Goal: Task Accomplishment & Management: Complete application form

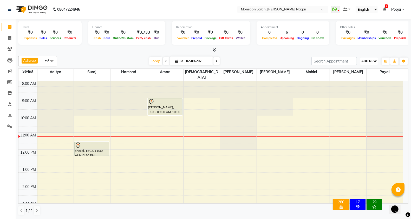
click at [366, 63] on span "ADD NEW" at bounding box center [368, 61] width 15 height 4
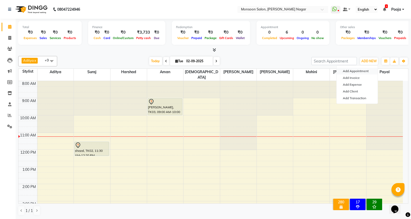
click at [348, 71] on button "Add Appointment" at bounding box center [357, 71] width 41 height 7
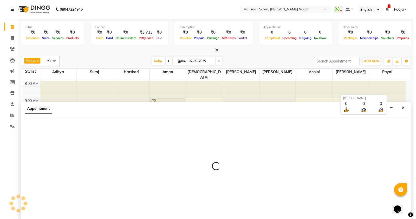
scroll to position [0, 0]
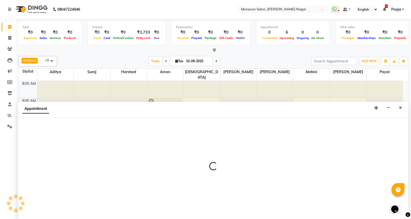
select select "tentative"
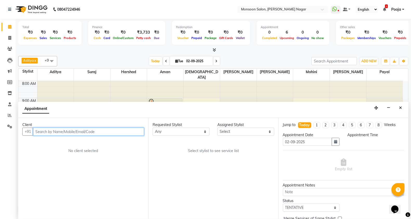
select select "540"
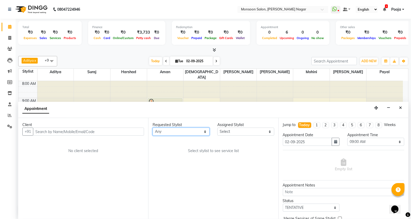
click at [179, 133] on select "Any [PERSON_NAME] [PERSON_NAME] [PERSON_NAME] [PERSON_NAME] [PERSON_NAME] Pooja…" at bounding box center [181, 131] width 57 height 8
click at [226, 129] on select "Select [PERSON_NAME] [PERSON_NAME] [PERSON_NAME] [PERSON_NAME] [PERSON_NAME] Po…" at bounding box center [245, 131] width 57 height 8
select select "37925"
click at [217, 127] on select "Select [PERSON_NAME] [PERSON_NAME] [PERSON_NAME] [PERSON_NAME] [PERSON_NAME] Po…" at bounding box center [245, 131] width 57 height 8
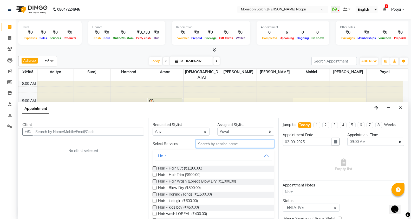
click at [204, 145] on input "text" at bounding box center [235, 144] width 78 height 8
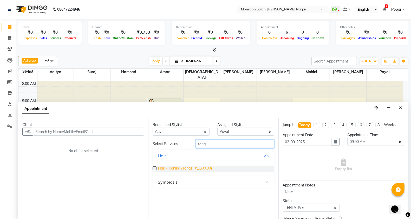
type input "tong"
click at [190, 168] on span "Hair - Ironing /Tongs (₹1,500.00)" at bounding box center [185, 168] width 54 height 6
checkbox input "false"
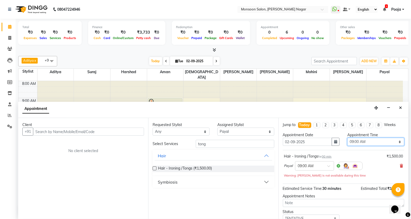
click at [355, 142] on select "Select 09:00 AM 09:15 AM 09:30 AM 09:45 AM 10:00 AM 10:15 AM 10:30 AM 10:45 AM …" at bounding box center [375, 141] width 57 height 8
select select "1260"
click at [347, 137] on select "Select 09:00 AM 09:15 AM 09:30 AM 09:45 AM 10:00 AM 10:15 AM 10:30 AM 10:45 AM …" at bounding box center [375, 141] width 57 height 8
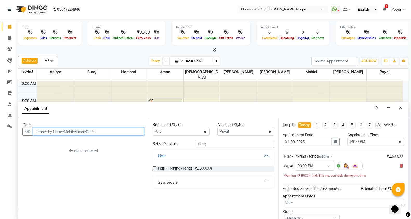
click at [124, 130] on input "text" at bounding box center [88, 131] width 111 height 8
type input "7838657850"
click at [128, 131] on span "Add Client" at bounding box center [132, 131] width 17 height 5
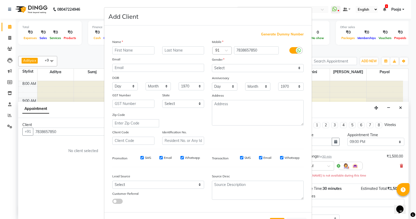
click at [138, 52] on input "text" at bounding box center [133, 50] width 42 height 8
type input "[PERSON_NAME]"
click at [219, 71] on select "Select [DEMOGRAPHIC_DATA] [DEMOGRAPHIC_DATA] Other Prefer Not To Say" at bounding box center [258, 68] width 92 height 8
select select "[DEMOGRAPHIC_DATA]"
click at [212, 64] on select "Select [DEMOGRAPHIC_DATA] [DEMOGRAPHIC_DATA] Other Prefer Not To Say" at bounding box center [258, 68] width 92 height 8
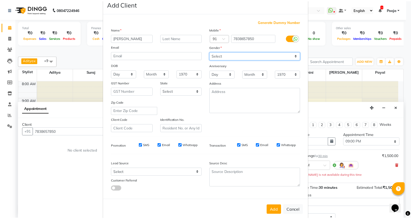
scroll to position [19, 0]
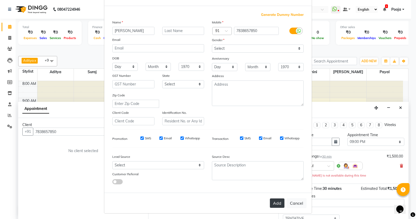
click at [270, 201] on button "Add" at bounding box center [277, 202] width 15 height 9
type input "78******50"
select select
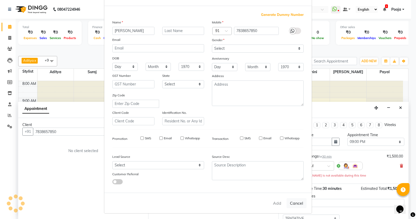
select select
checkbox input "false"
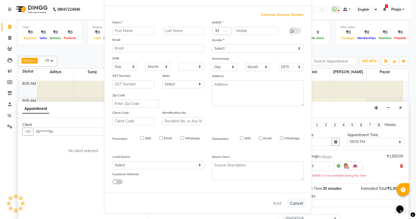
checkbox input "false"
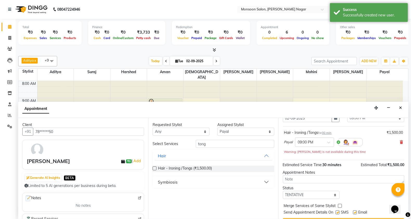
scroll to position [37, 0]
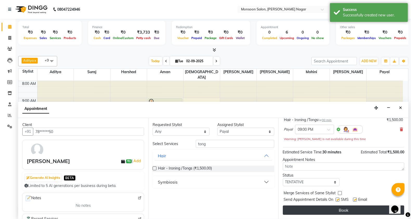
click at [339, 209] on button "Book" at bounding box center [343, 209] width 121 height 9
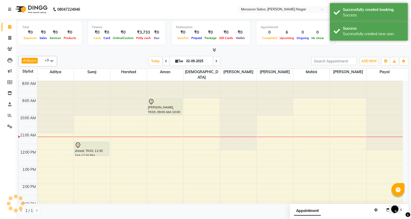
scroll to position [0, 0]
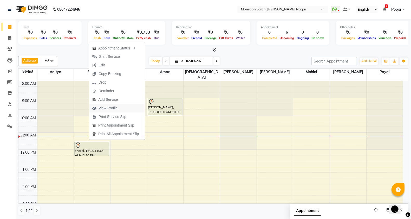
click at [113, 107] on span "View Profile" at bounding box center [107, 107] width 19 height 5
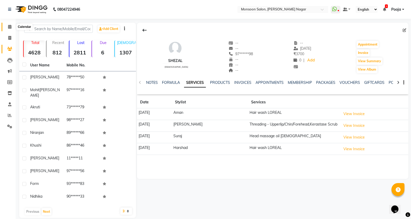
drag, startPoint x: 6, startPoint y: 27, endPoint x: 6, endPoint y: 30, distance: 3.1
click at [5, 27] on span at bounding box center [9, 27] width 9 height 6
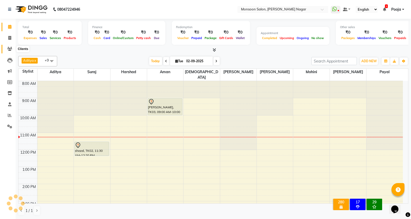
click at [11, 48] on icon at bounding box center [9, 49] width 5 height 4
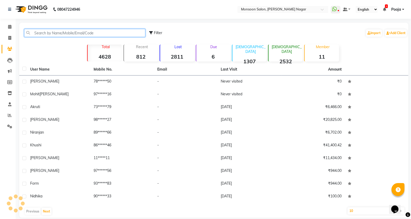
click at [58, 31] on input "text" at bounding box center [84, 33] width 121 height 8
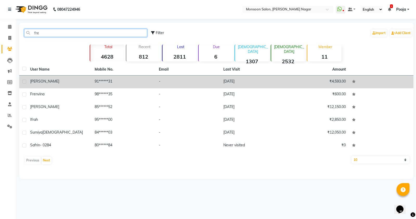
type input "fre"
click at [140, 77] on td "91******31" at bounding box center [123, 81] width 64 height 13
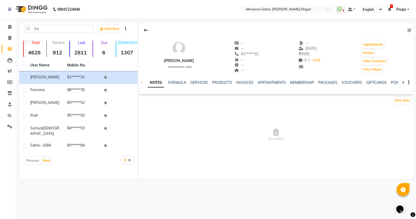
click at [188, 84] on ul "NOTES FORMULA SERVICES PRODUCTS INVOICES APPOINTMENTS MEMBERSHIP PACKAGES VOUCH…" at bounding box center [313, 82] width 330 height 5
click at [197, 83] on link "SERVICES" at bounding box center [199, 82] width 18 height 5
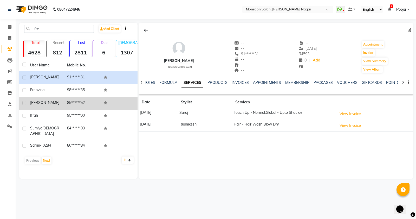
click at [75, 105] on td "85******52" at bounding box center [82, 103] width 37 height 13
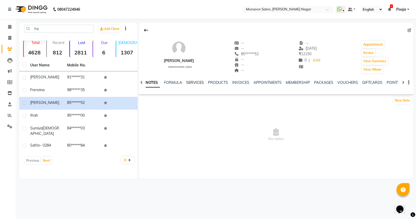
click at [193, 81] on link "SERVICES" at bounding box center [195, 82] width 18 height 5
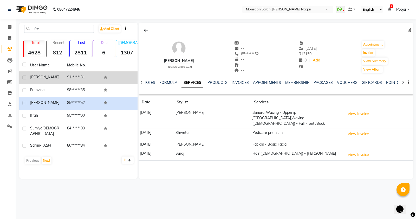
click at [70, 78] on td "91******31" at bounding box center [82, 77] width 37 height 13
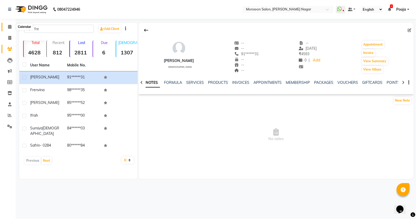
click at [10, 26] on icon at bounding box center [9, 27] width 3 height 4
